Goal: Information Seeking & Learning: Learn about a topic

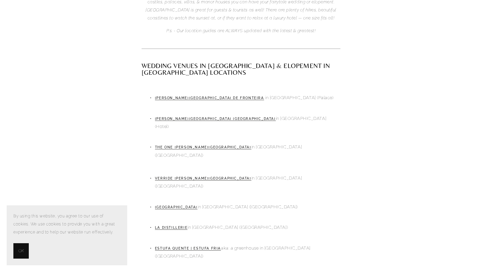
scroll to position [359, 0]
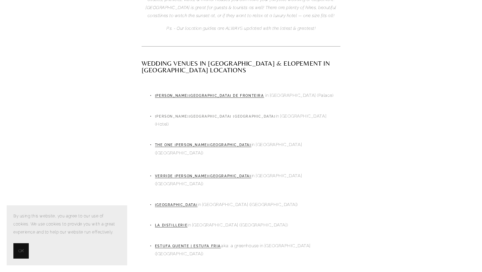
click at [197, 114] on link "PESTANA PALACE LISBOA" at bounding box center [215, 116] width 121 height 4
drag, startPoint x: 210, startPoint y: 67, endPoint x: 156, endPoint y: 66, distance: 54.6
click at [156, 112] on p "PESTANA PALACE LISBOA in Lisbon (Hotel)" at bounding box center [247, 120] width 185 height 16
copy p "PESTANA PALACE LISBOA i"
click at [282, 60] on div "Wedding Venues in Lisbon & Elopement in Lisbon Locations Palácio dos Marqueses …" at bounding box center [241, 205] width 199 height 291
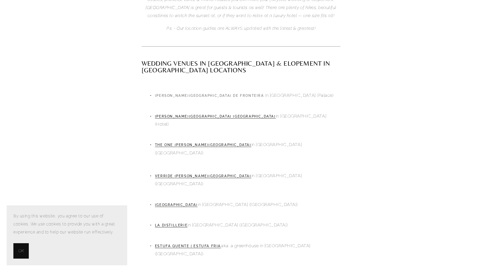
click at [227, 94] on link "Palácio dos Marqueses de Fronteira" at bounding box center [209, 96] width 109 height 4
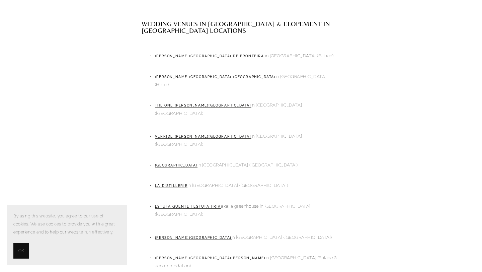
scroll to position [399, 0]
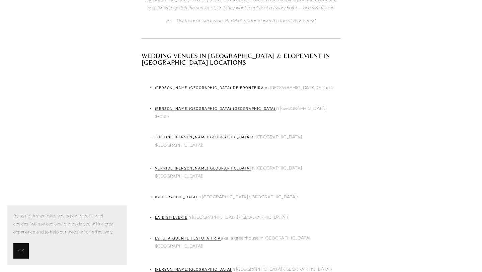
scroll to position [366, 0]
click at [193, 237] on link "Estufa Quente | Estufa Fria" at bounding box center [188, 239] width 66 height 4
click at [207, 136] on link "The One Palacio Da Anunciada" at bounding box center [203, 138] width 96 height 4
click at [223, 167] on link "Verride Palácio de Santa Catarina" at bounding box center [203, 169] width 96 height 4
drag, startPoint x: 236, startPoint y: 102, endPoint x: 156, endPoint y: 103, distance: 80.7
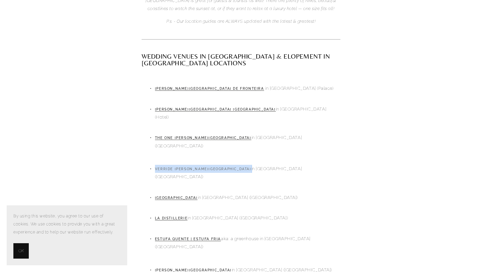
click at [156, 165] on p "Verride Palácio de Santa Catarina in Lisbon (Luxury Hotel)" at bounding box center [247, 173] width 185 height 16
copy p "Verride Palácio de Santa Catarina"
click at [307, 214] on p "La Distillerie in Lisbon (Old Distillery)" at bounding box center [247, 218] width 185 height 8
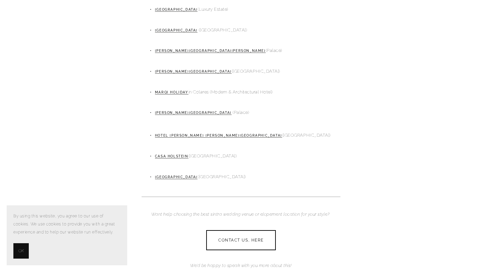
scroll to position [892, 0]
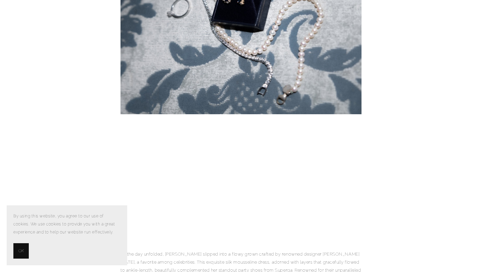
scroll to position [1188, 0]
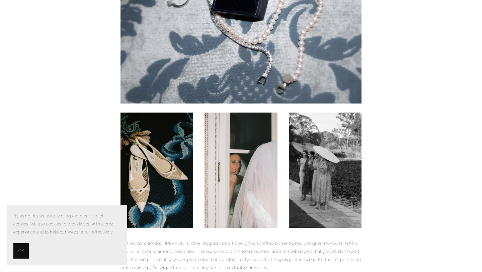
click at [20, 247] on span "OK" at bounding box center [20, 251] width 5 height 8
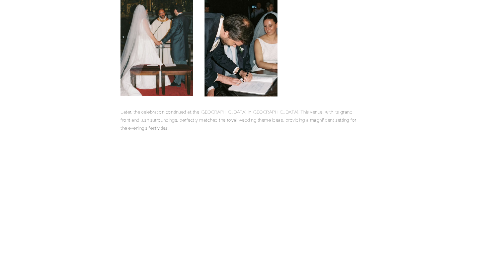
scroll to position [562, 0]
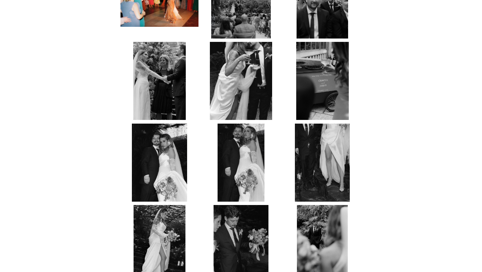
scroll to position [918, 0]
